Goal: Find specific page/section: Find specific page/section

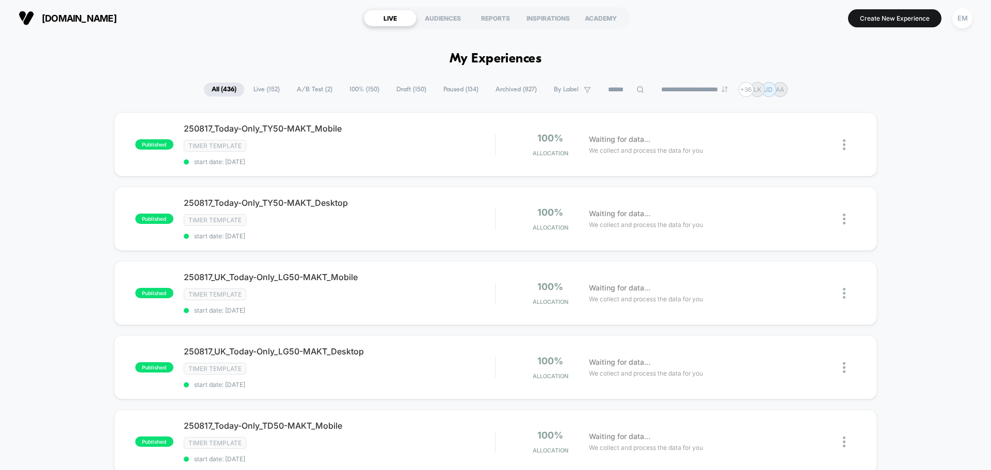
click at [952, 20] on button "EM" at bounding box center [963, 18] width 26 height 21
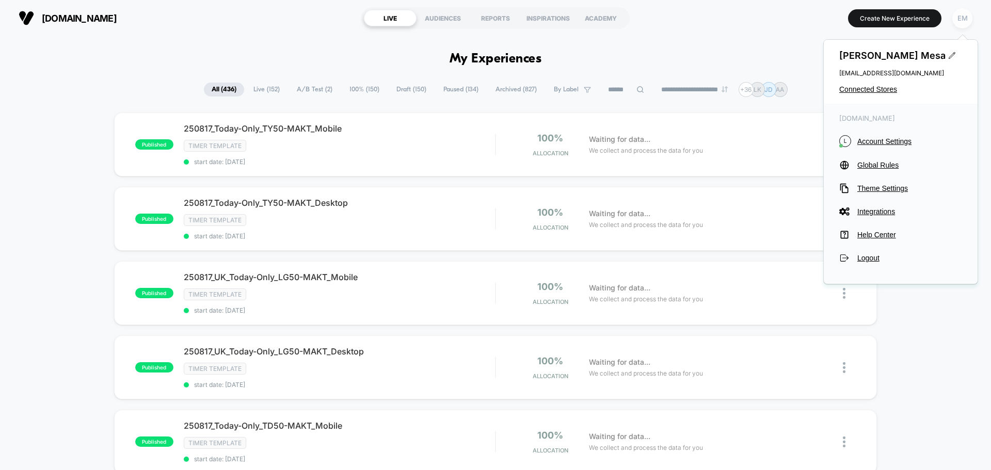
click at [956, 18] on div "EM" at bounding box center [963, 18] width 20 height 20
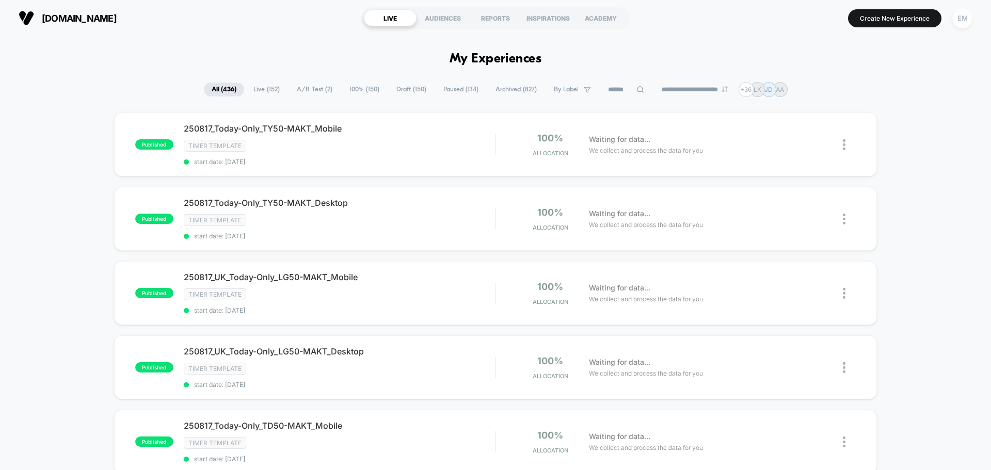
click at [962, 23] on div "EM" at bounding box center [963, 18] width 20 height 20
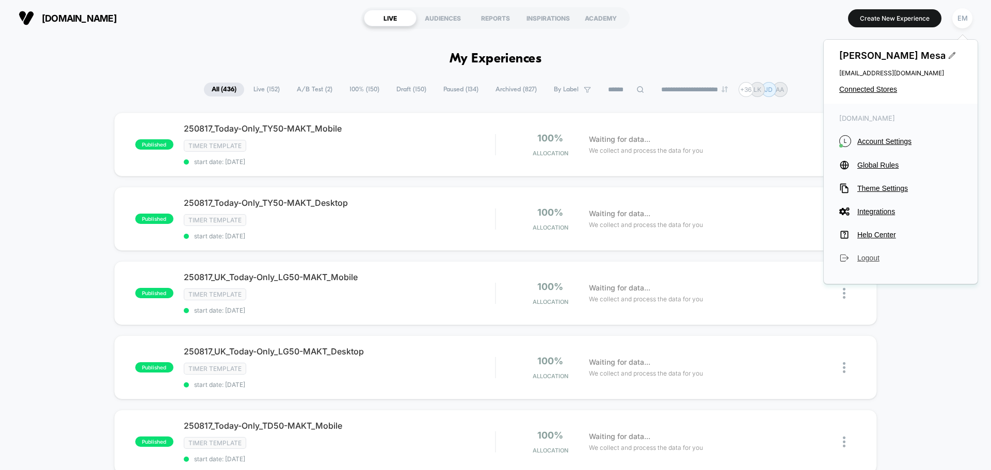
click at [867, 258] on span "Logout" at bounding box center [910, 258] width 105 height 8
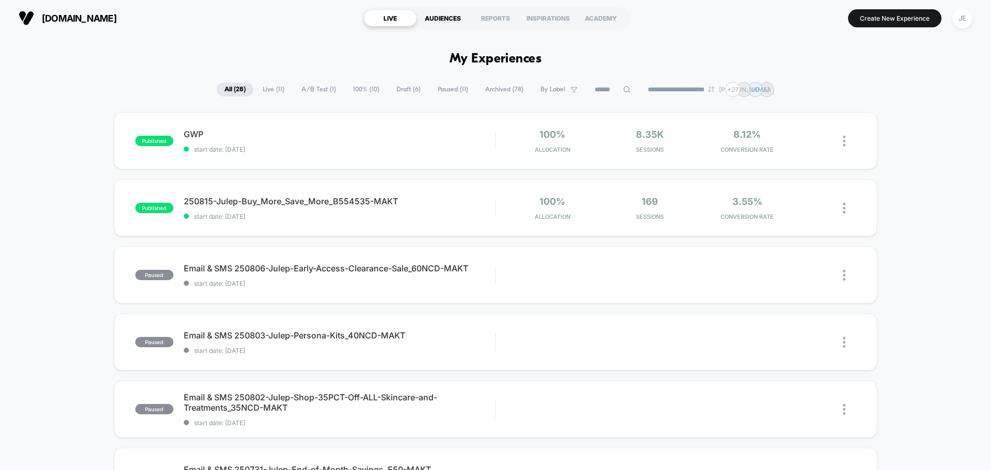
click at [460, 21] on div "AUDIENCES" at bounding box center [443, 18] width 53 height 17
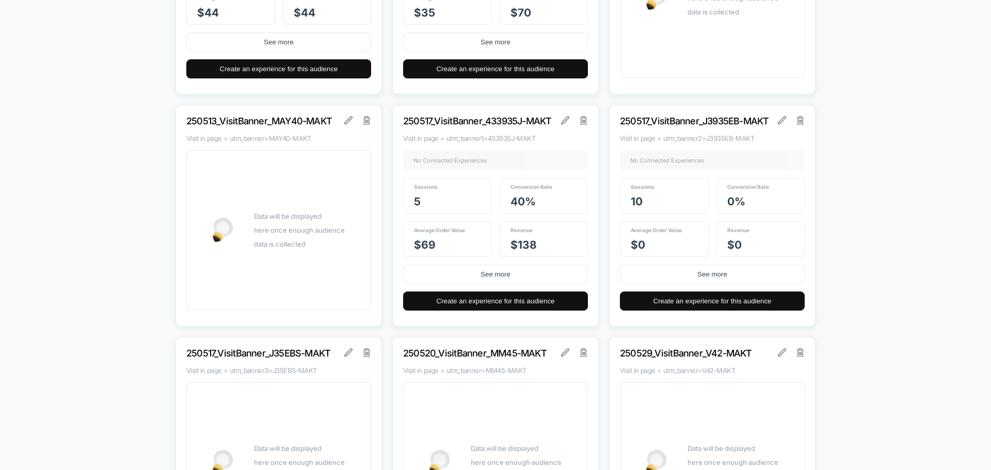
scroll to position [1690, 0]
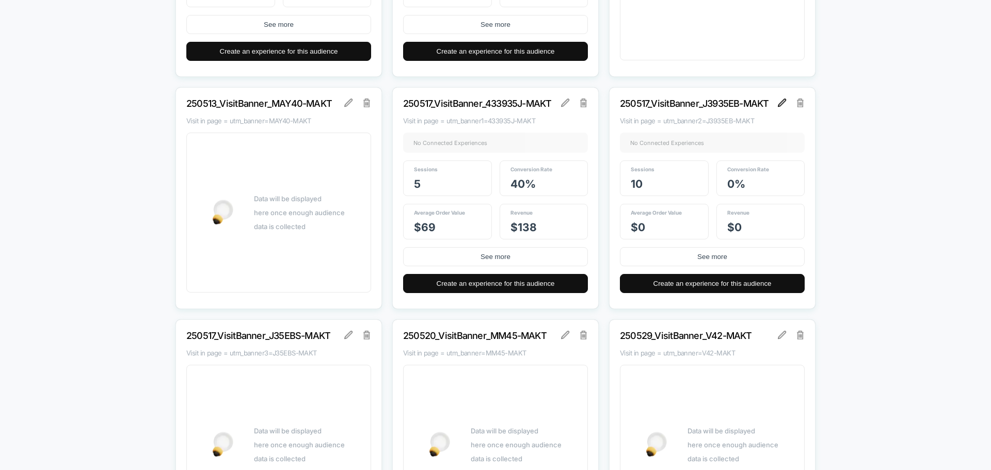
click at [780, 103] on img at bounding box center [782, 103] width 8 height 8
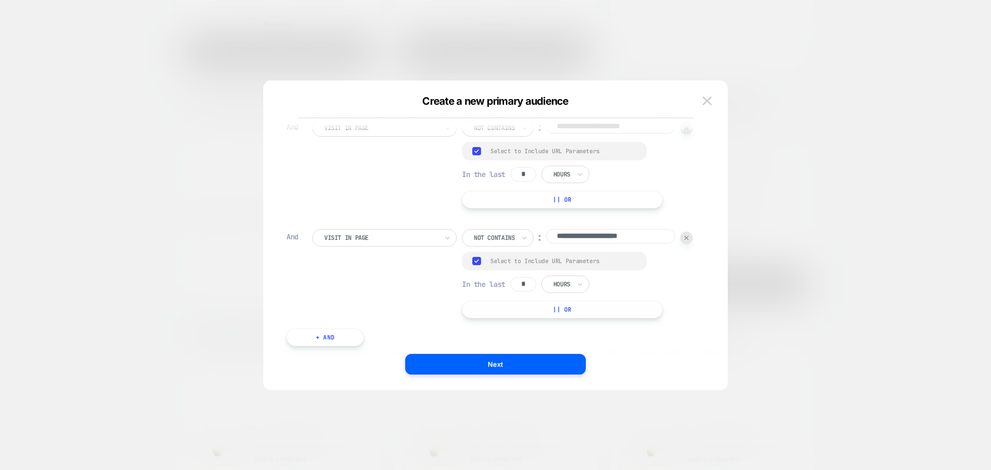
scroll to position [155, 0]
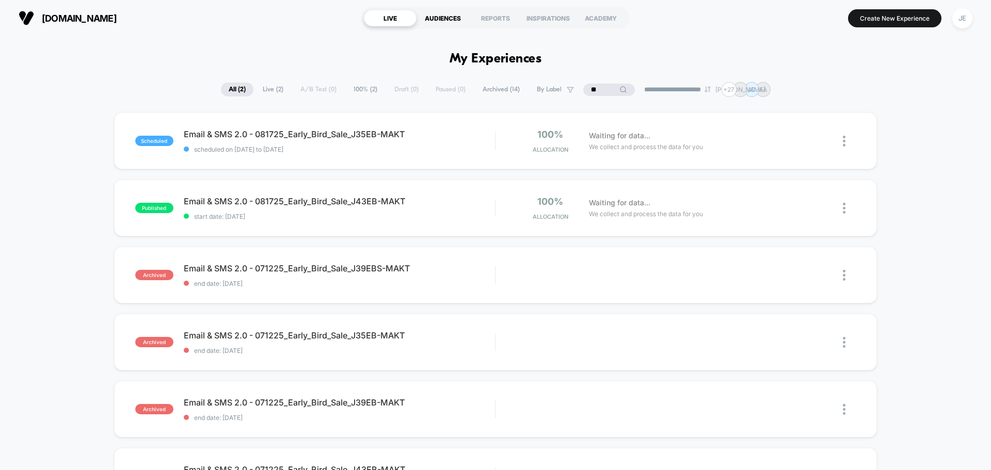
click at [444, 18] on div "AUDIENCES" at bounding box center [443, 18] width 53 height 17
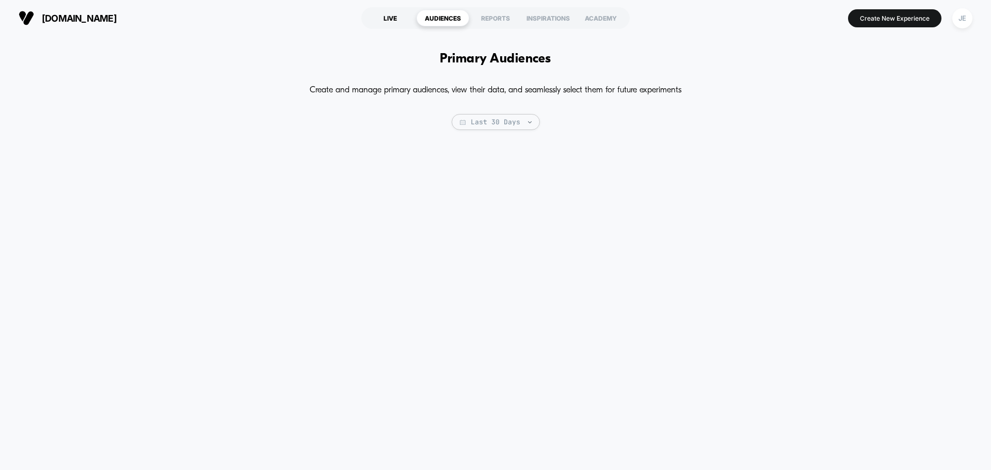
click at [386, 18] on div "LIVE" at bounding box center [390, 18] width 53 height 17
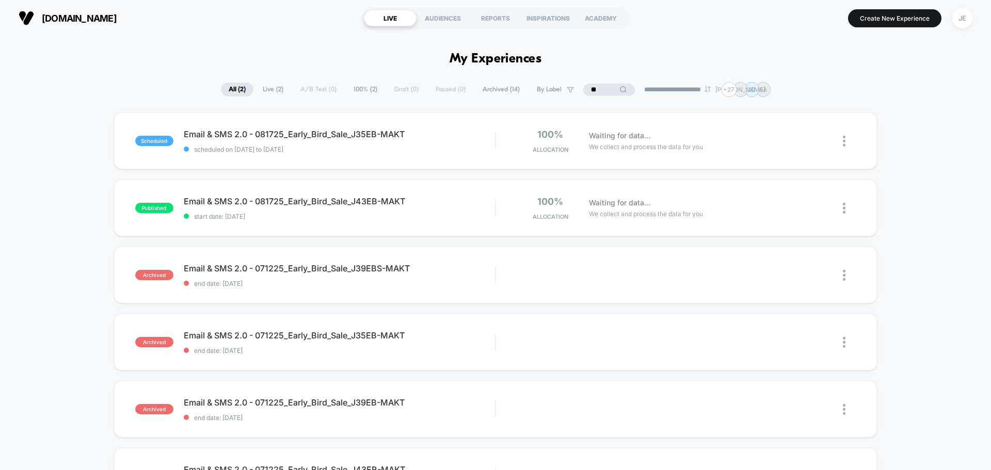
click at [598, 94] on input "**" at bounding box center [609, 90] width 52 height 12
click at [598, 94] on input "**" at bounding box center [609, 90] width 103 height 12
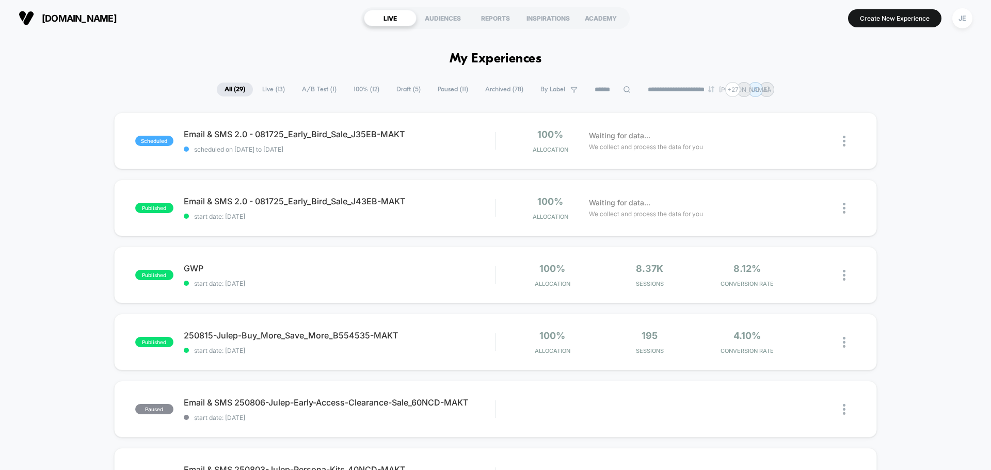
click at [280, 96] on span "Live ( 13 )" at bounding box center [274, 90] width 38 height 14
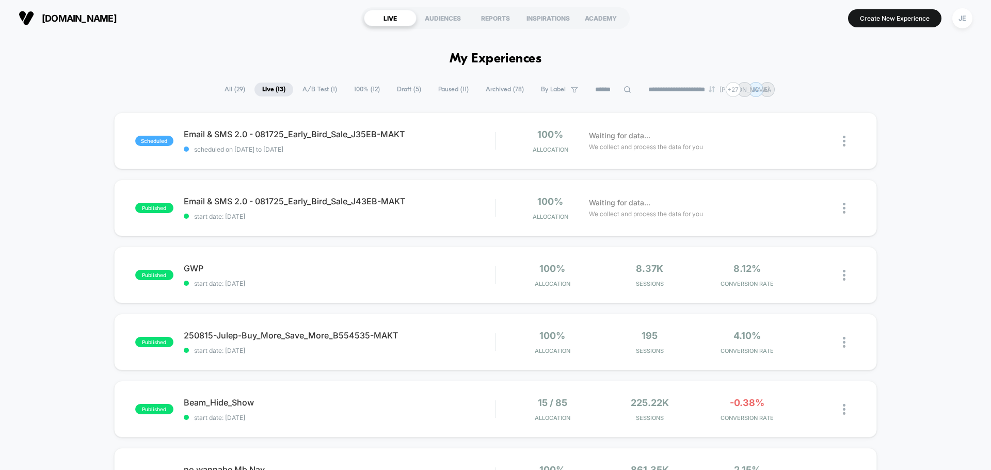
click at [239, 92] on span "All ( 29 )" at bounding box center [235, 90] width 36 height 14
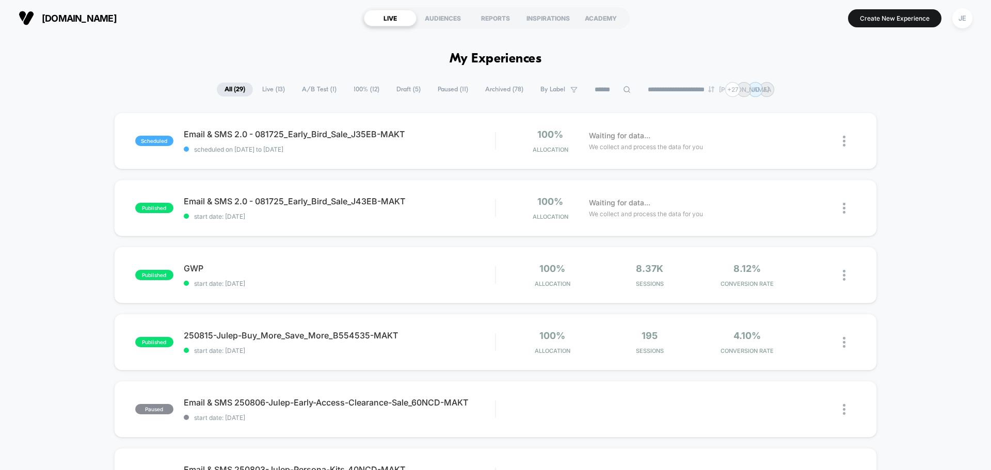
click at [623, 89] on icon at bounding box center [627, 90] width 8 height 8
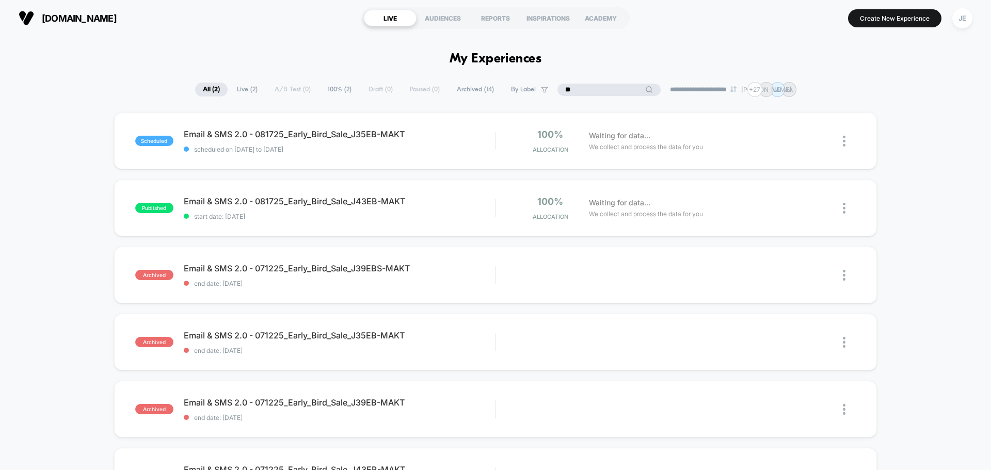
type input "*"
type input "**"
click at [659, 273] on img at bounding box center [656, 275] width 7 height 7
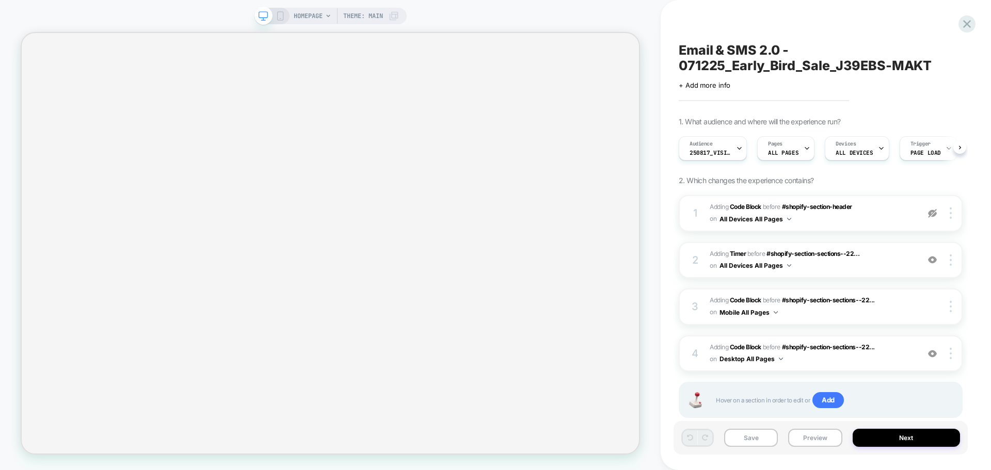
scroll to position [0, 1]
